Goal: Task Accomplishment & Management: Use online tool/utility

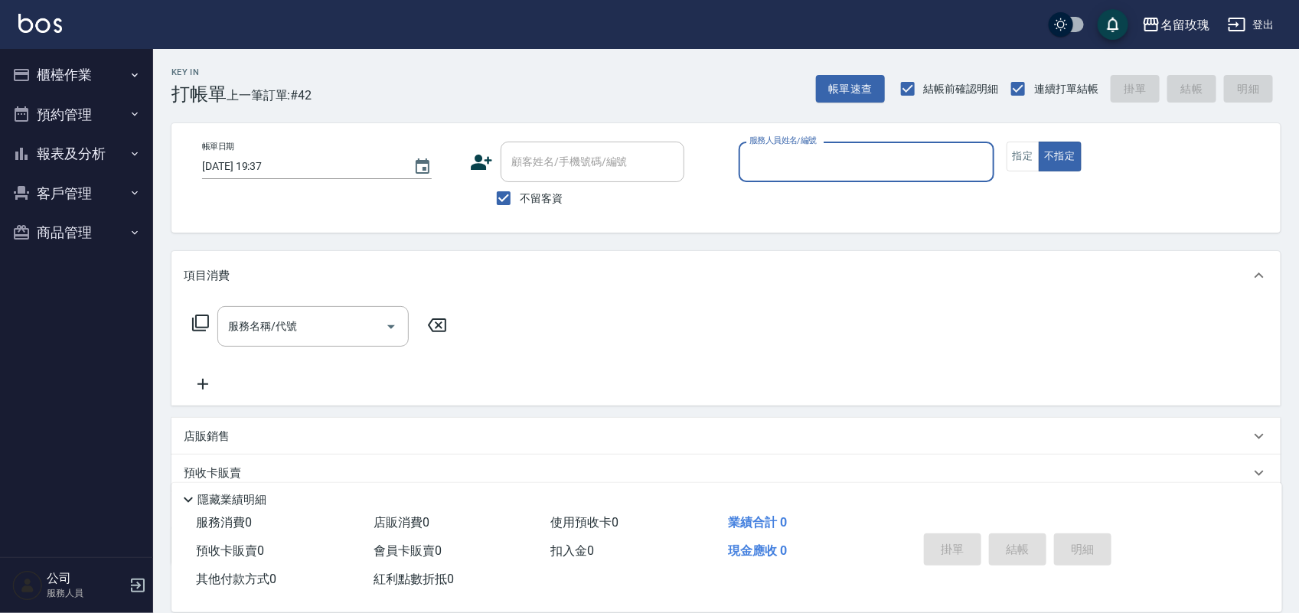
click at [77, 82] on button "櫃檯作業" at bounding box center [76, 75] width 141 height 40
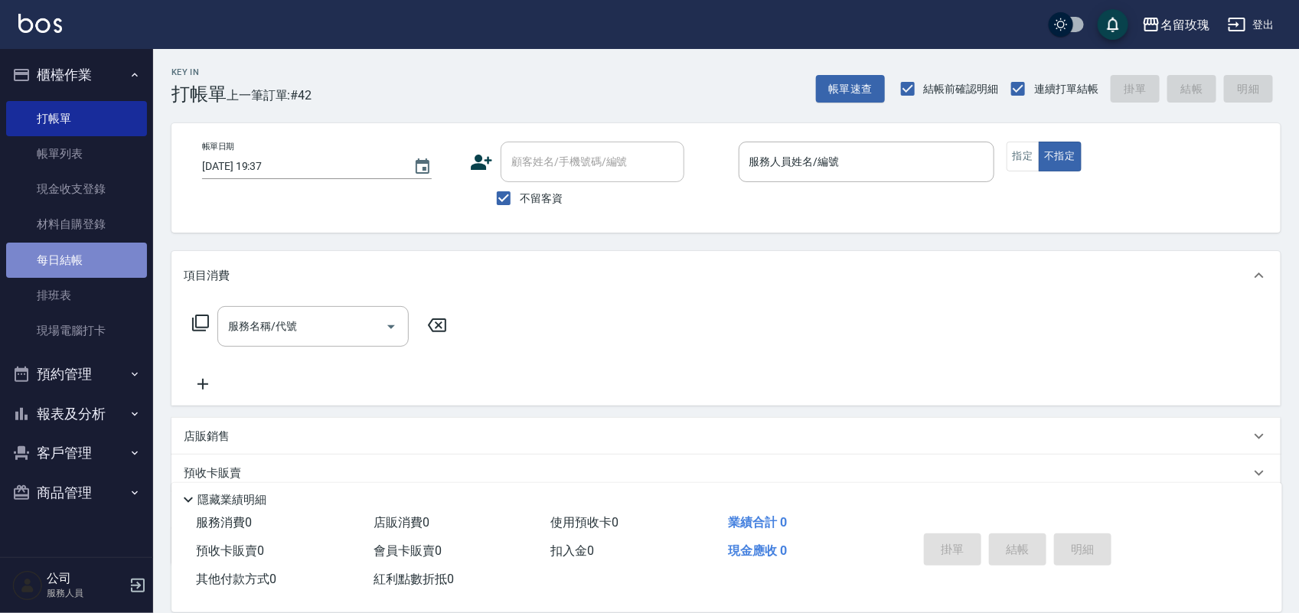
click at [90, 270] on link "每日結帳" at bounding box center [76, 260] width 141 height 35
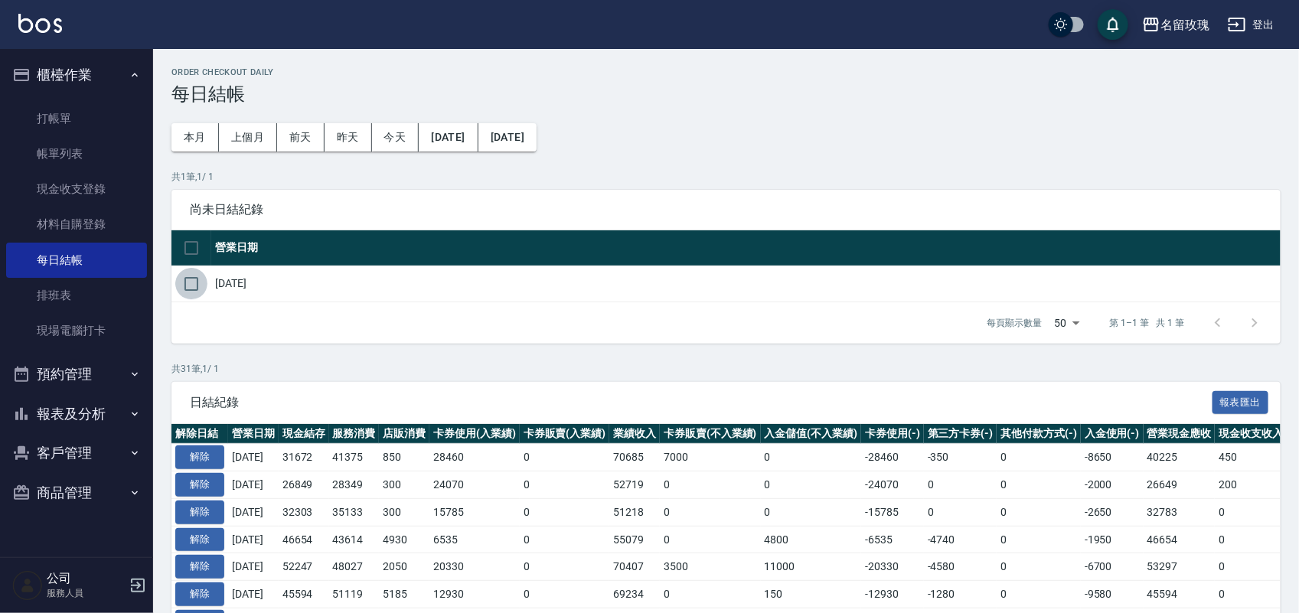
click at [201, 292] on input "checkbox" at bounding box center [191, 284] width 32 height 32
checkbox input "true"
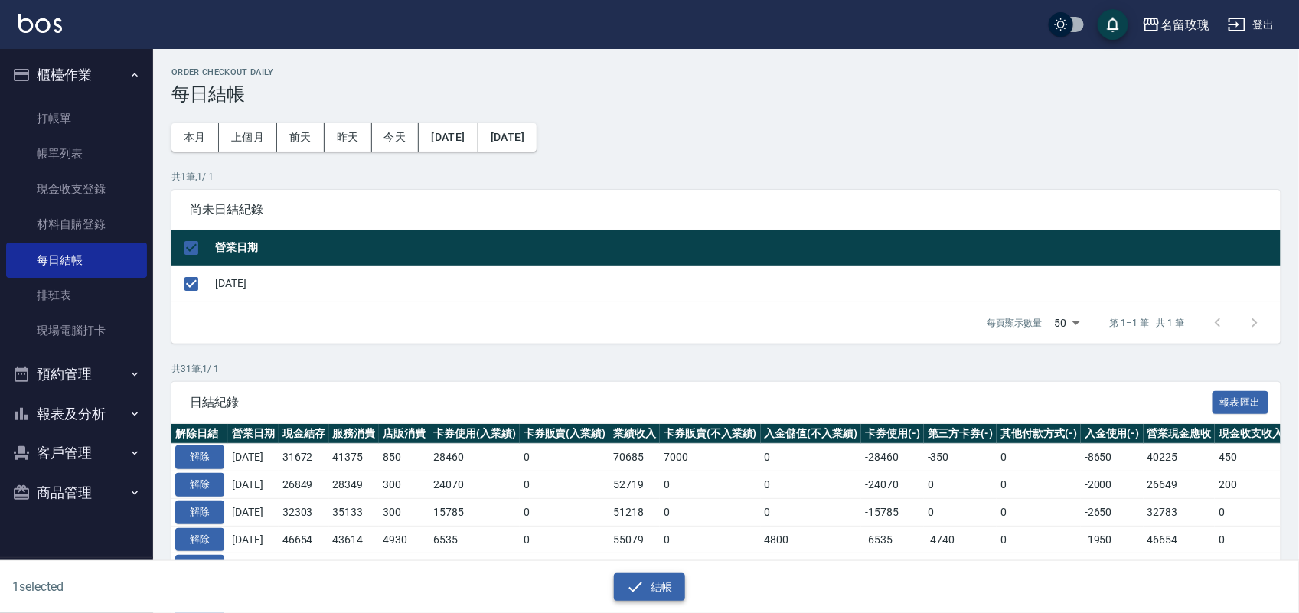
click at [658, 590] on button "結帳" at bounding box center [649, 587] width 71 height 28
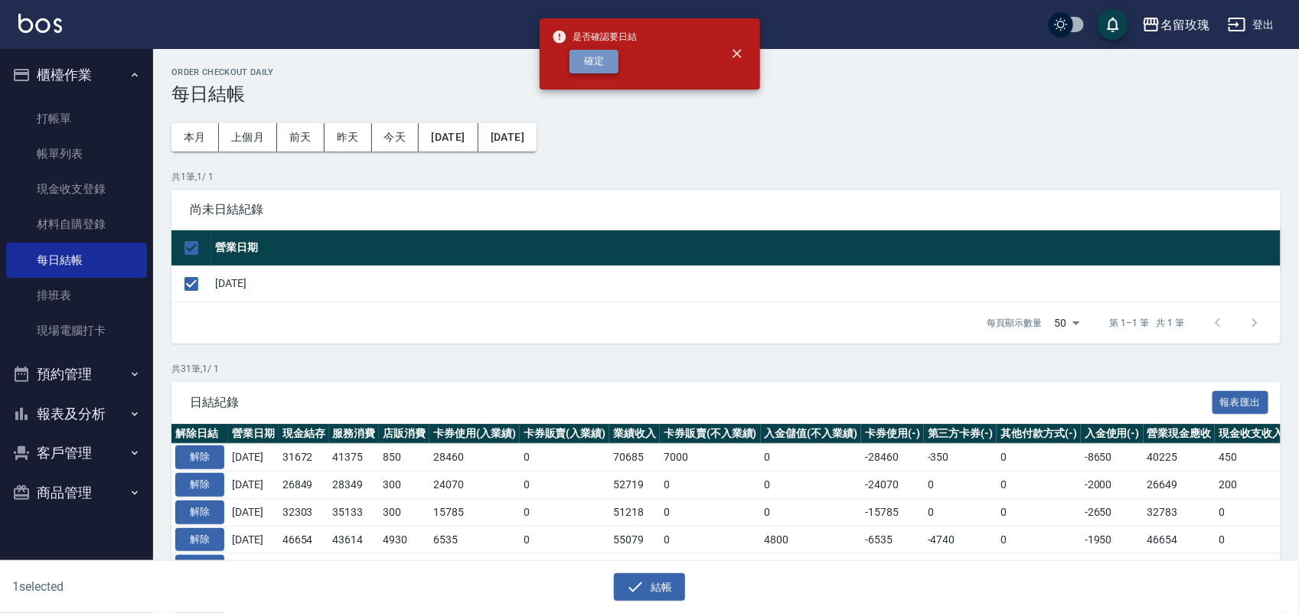
click at [598, 69] on button "確定" at bounding box center [593, 62] width 49 height 24
checkbox input "false"
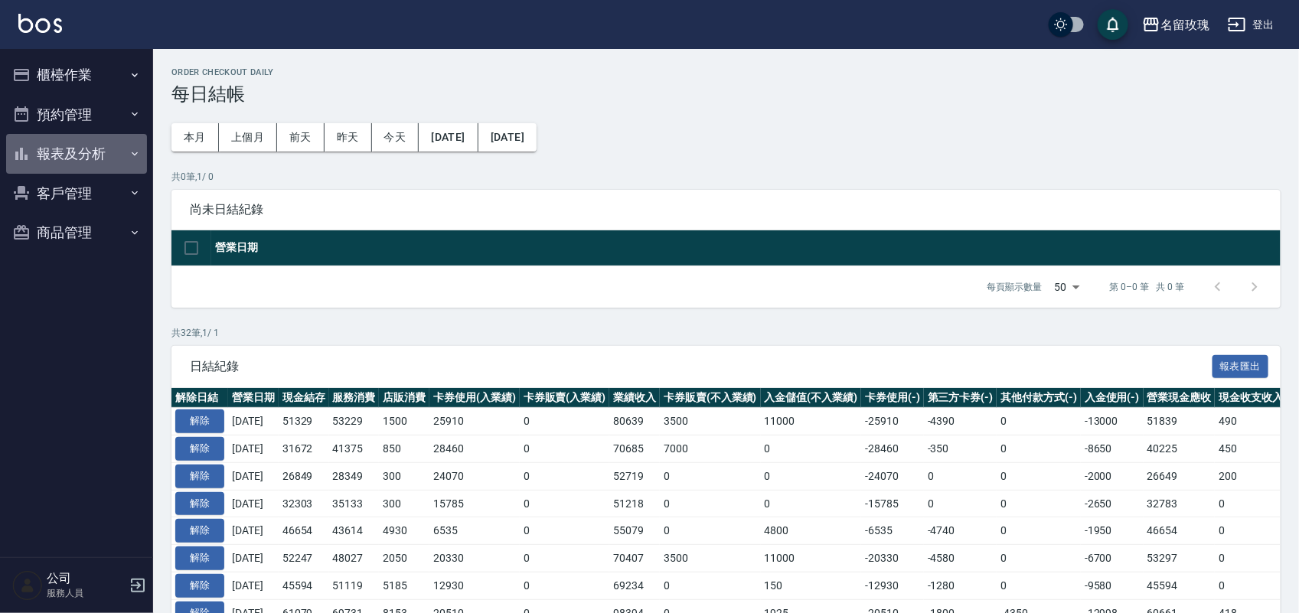
drag, startPoint x: 89, startPoint y: 150, endPoint x: 116, endPoint y: 178, distance: 39.5
click at [89, 149] on button "報表及分析" at bounding box center [76, 154] width 141 height 40
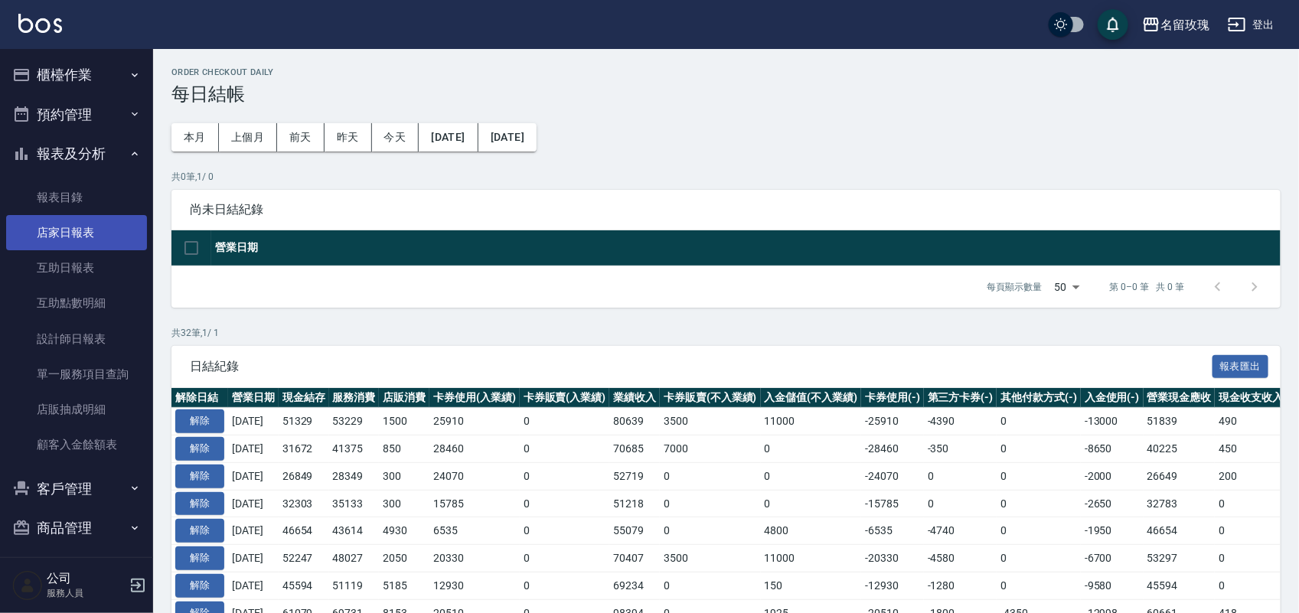
click at [81, 228] on link "店家日報表" at bounding box center [76, 232] width 141 height 35
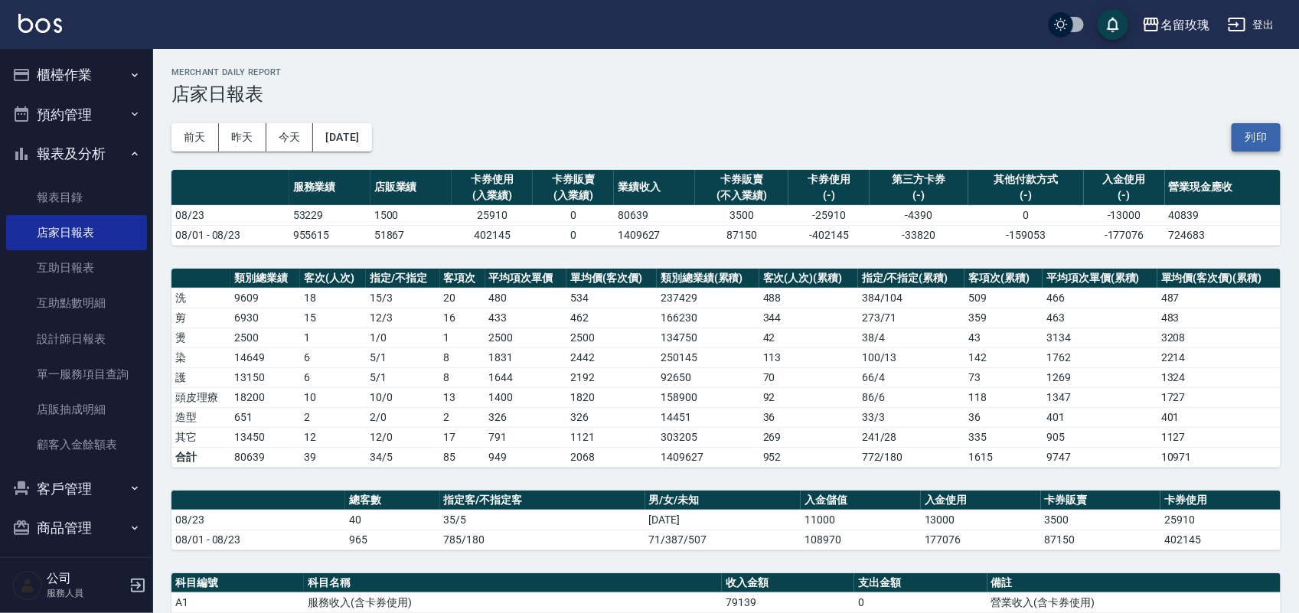
click at [1255, 132] on button "列印" at bounding box center [1255, 137] width 49 height 28
click at [64, 59] on button "櫃檯作業" at bounding box center [76, 75] width 141 height 40
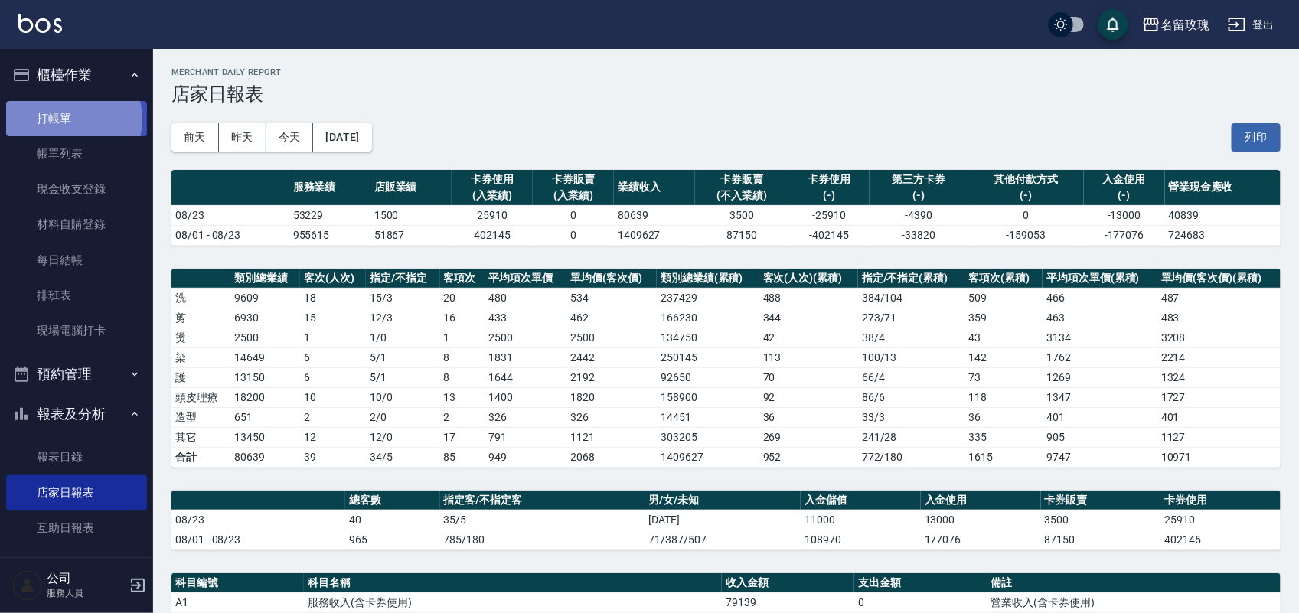
click at [73, 119] on link "打帳單" at bounding box center [76, 118] width 141 height 35
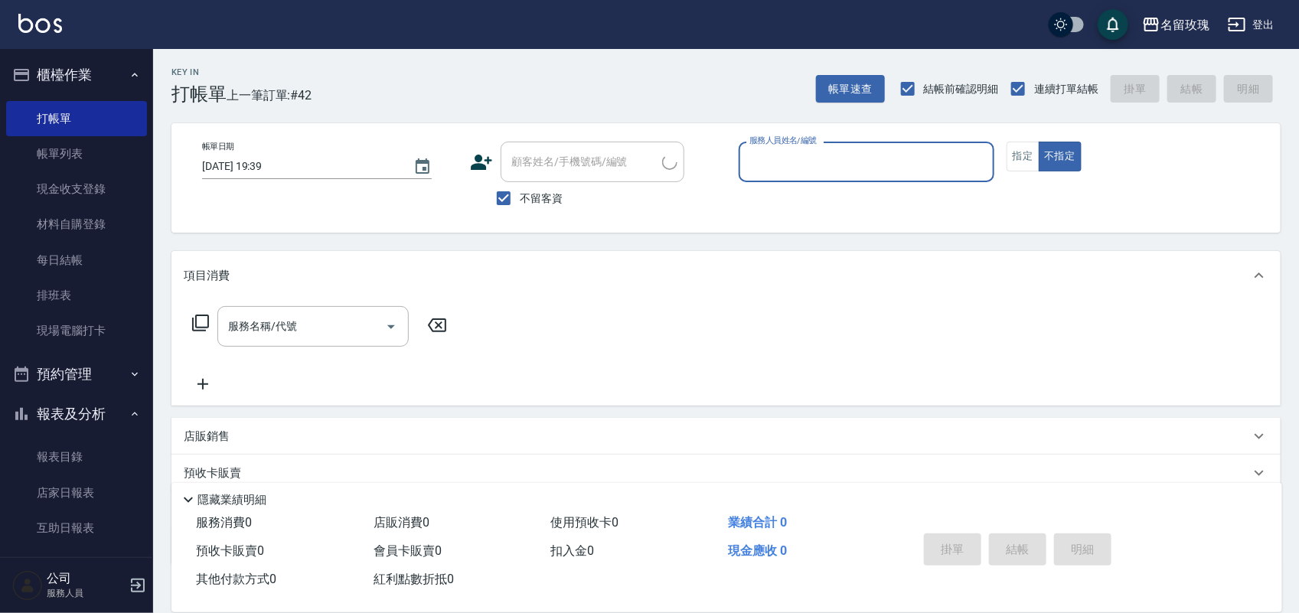
click at [80, 419] on button "報表及分析" at bounding box center [76, 414] width 141 height 40
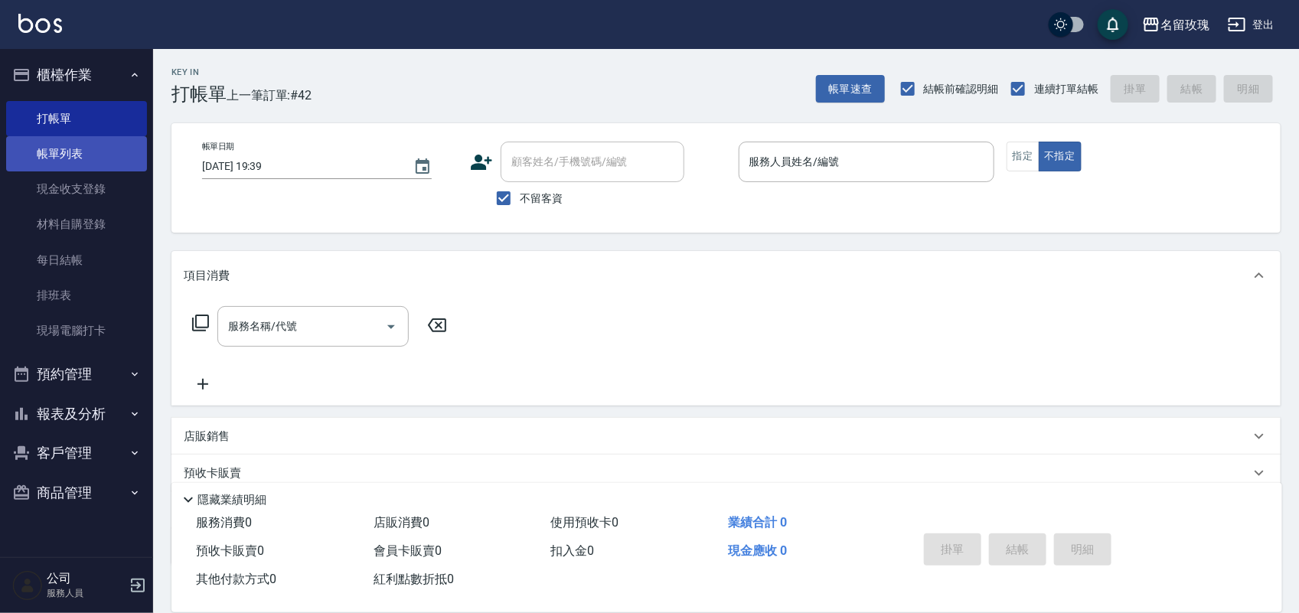
click at [37, 152] on link "帳單列表" at bounding box center [76, 153] width 141 height 35
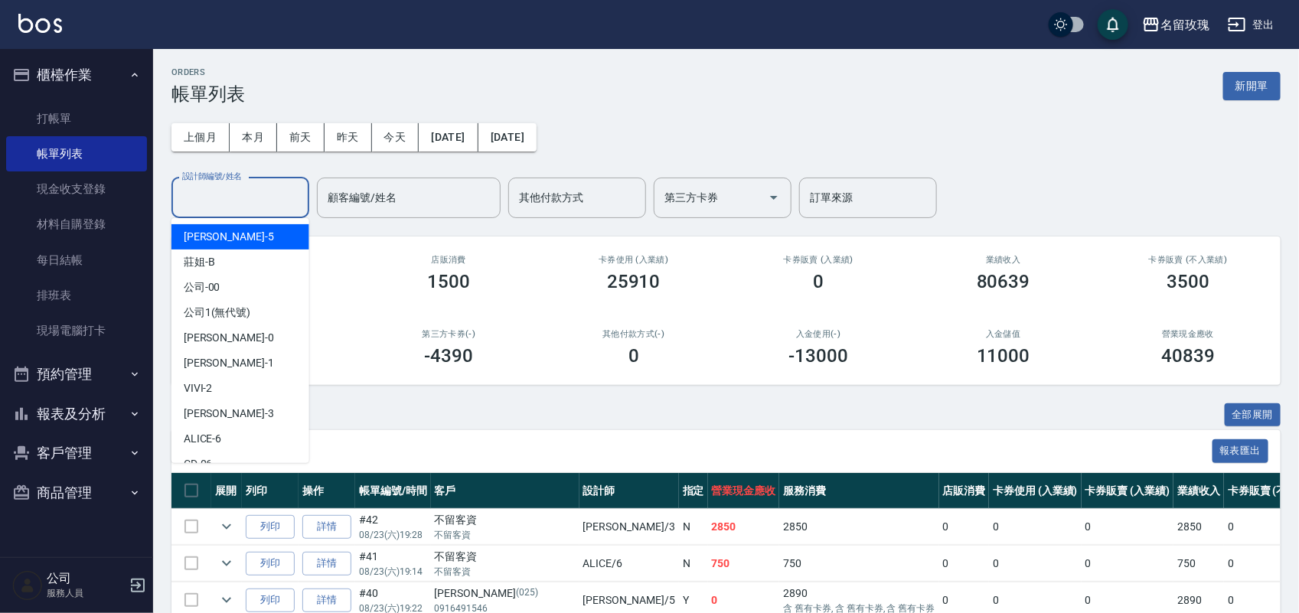
click at [227, 208] on input "設計師編號/姓名" at bounding box center [240, 197] width 124 height 27
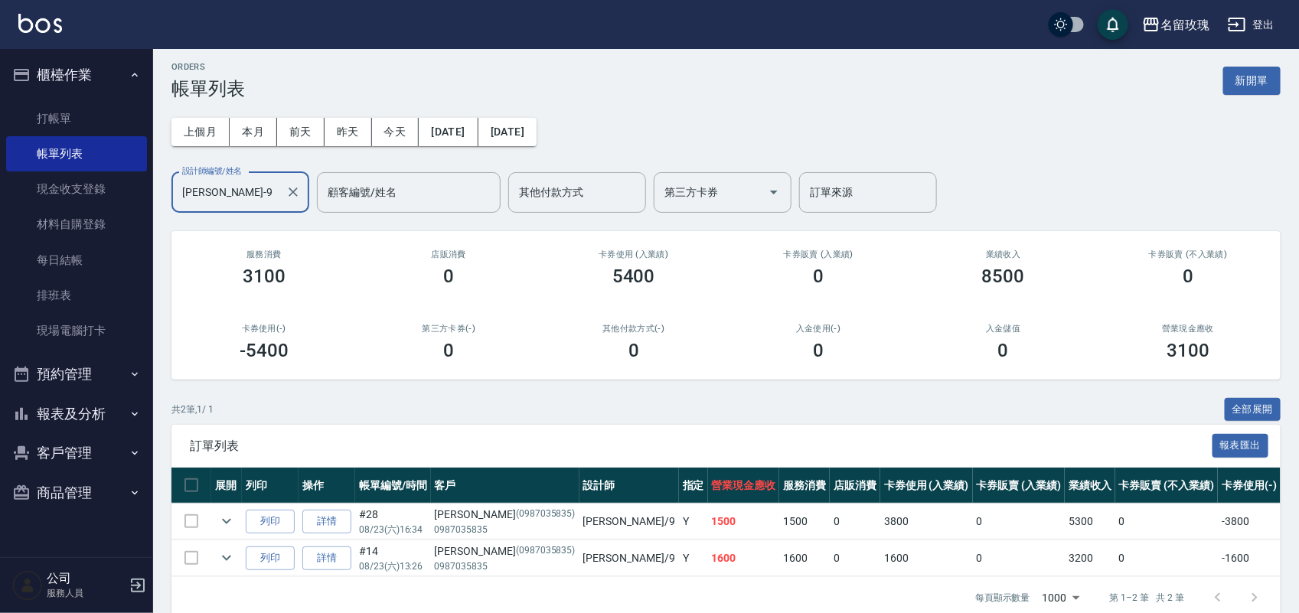
scroll to position [44, 0]
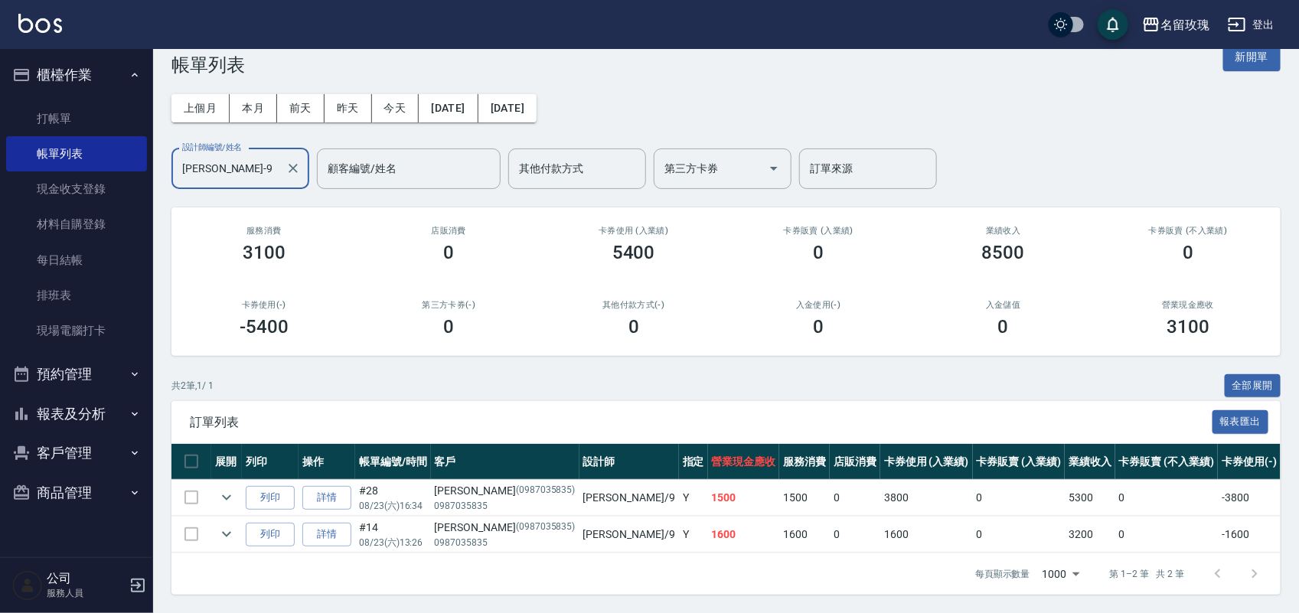
type input "詹老師-9"
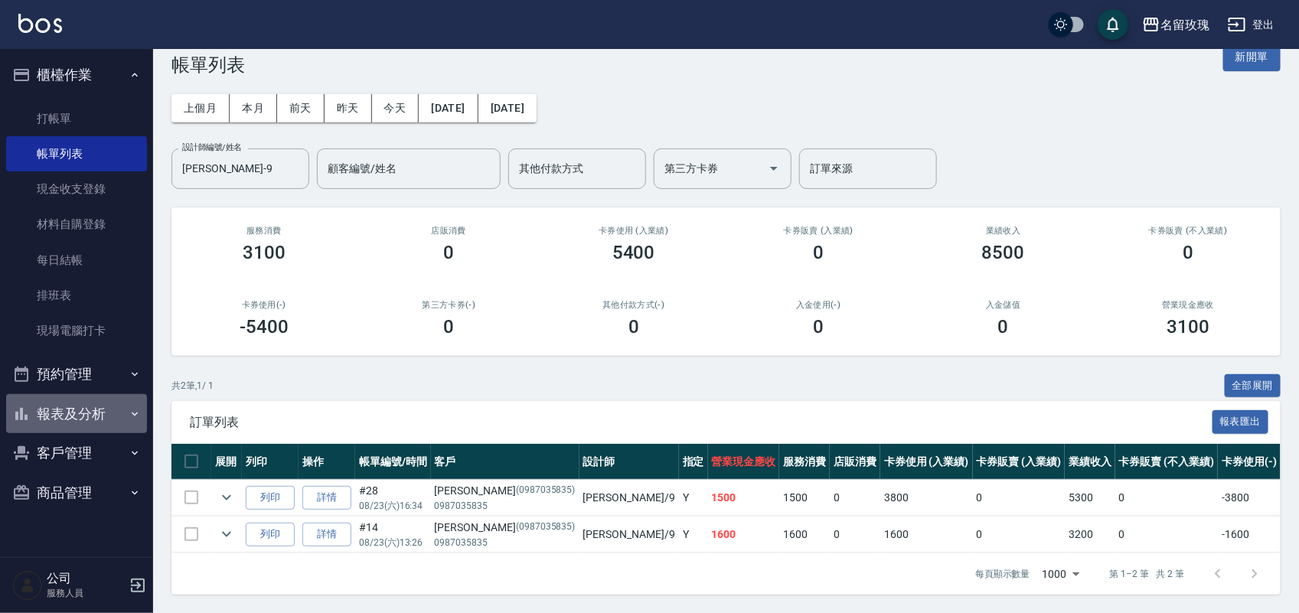
click at [65, 407] on button "報表及分析" at bounding box center [76, 414] width 141 height 40
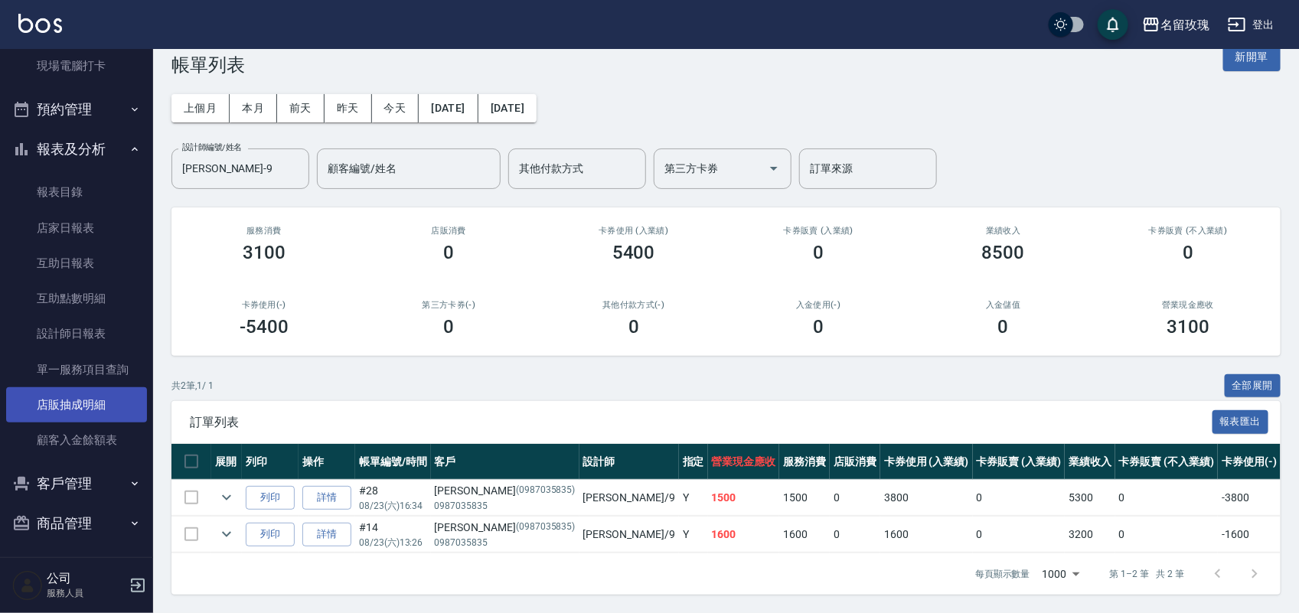
scroll to position [269, 0]
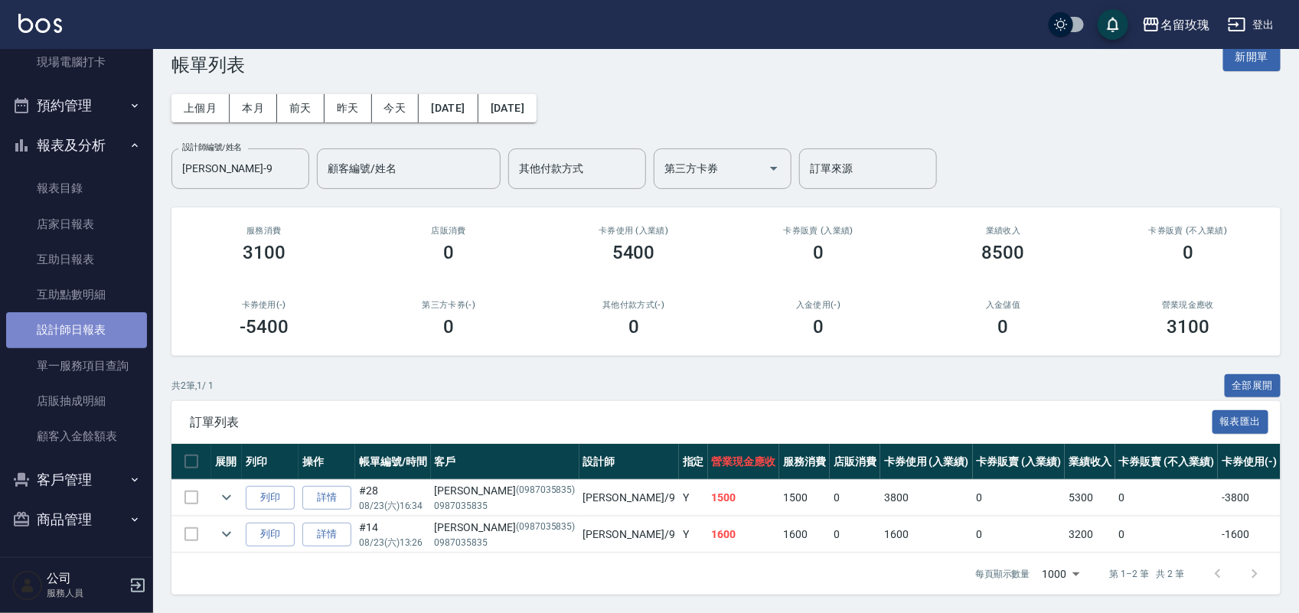
click at [85, 334] on link "設計師日報表" at bounding box center [76, 329] width 141 height 35
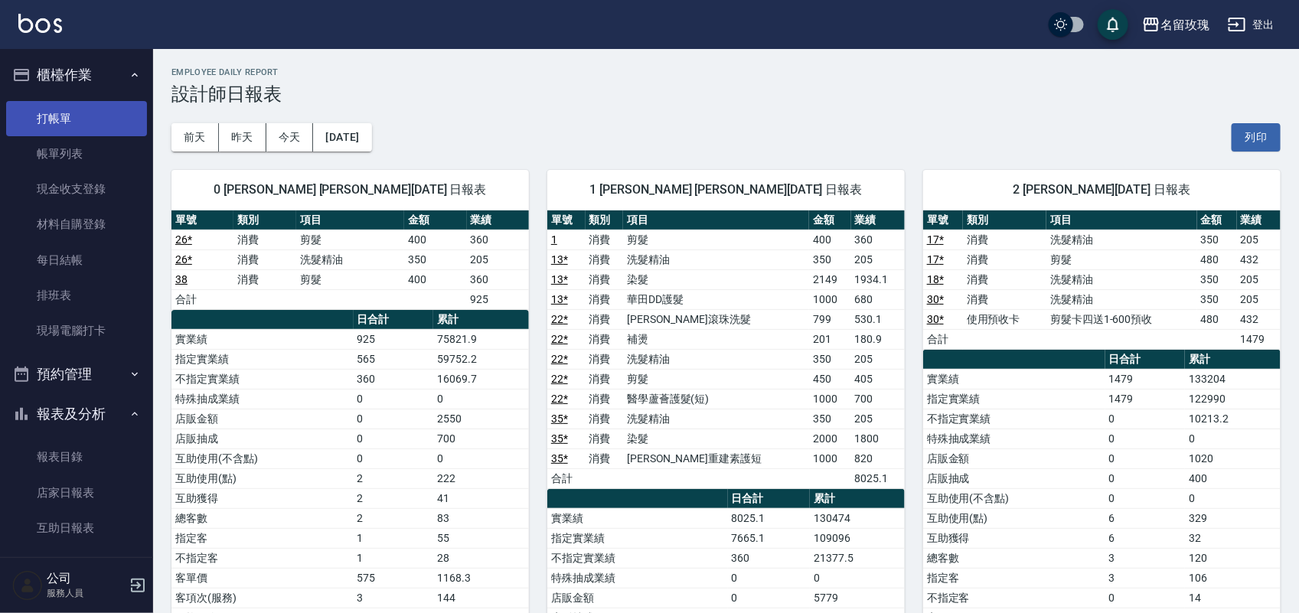
click at [64, 115] on link "打帳單" at bounding box center [76, 118] width 141 height 35
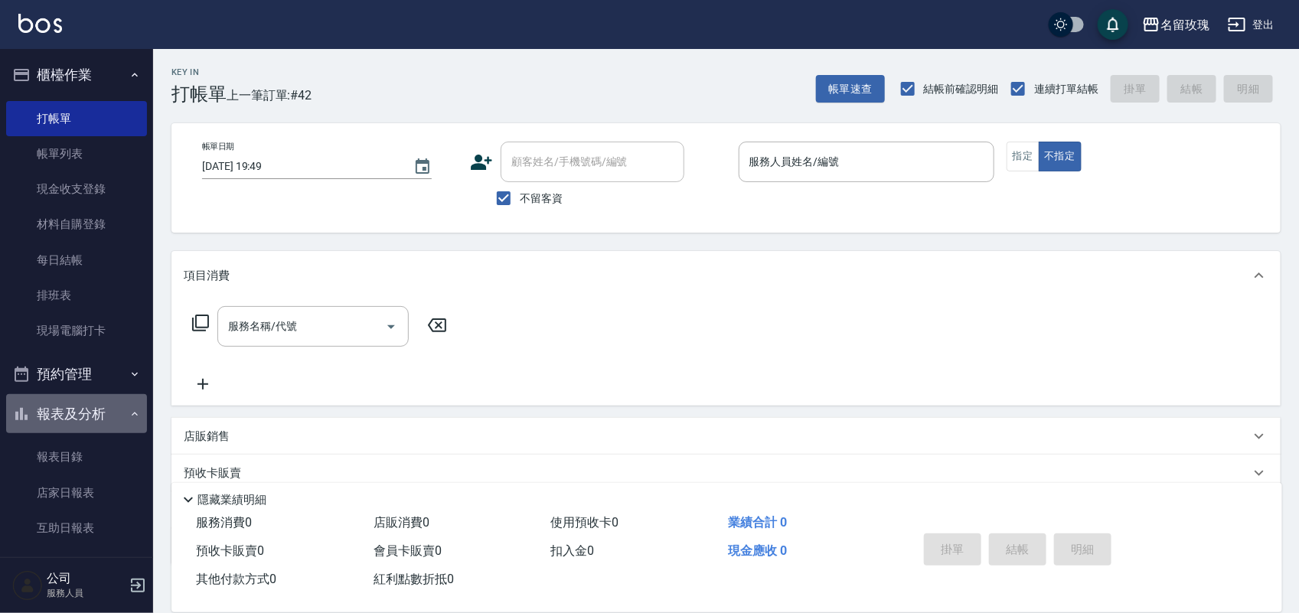
click at [88, 396] on button "報表及分析" at bounding box center [76, 414] width 141 height 40
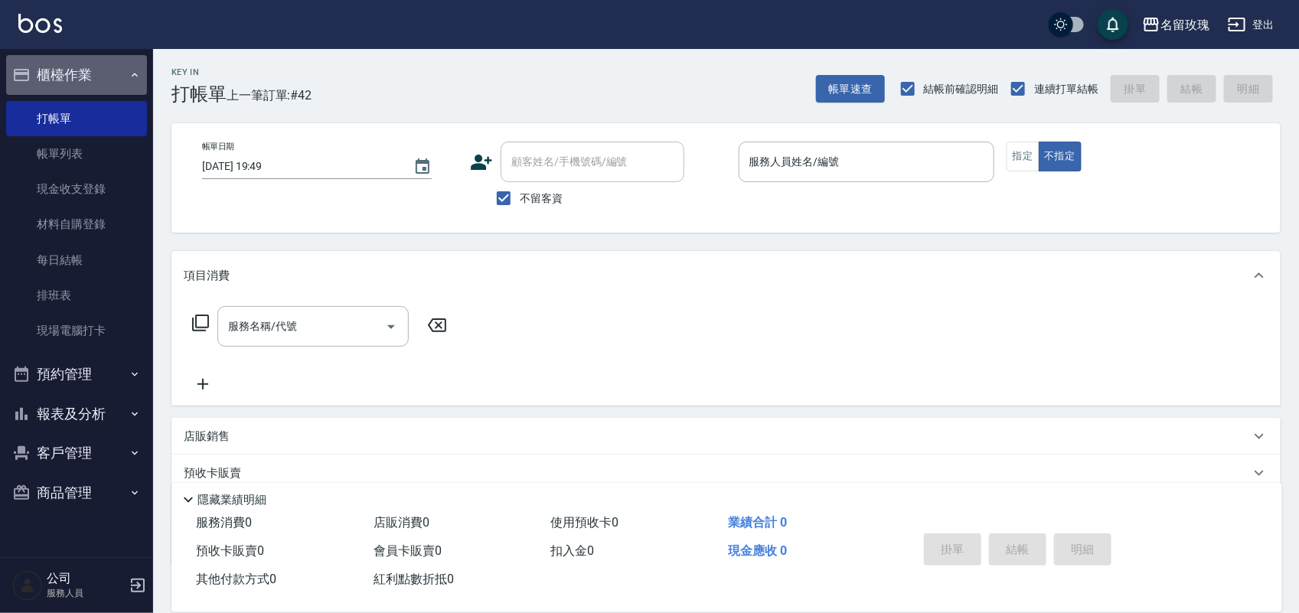
click at [56, 67] on button "櫃檯作業" at bounding box center [76, 75] width 141 height 40
